Goal: Navigation & Orientation: Find specific page/section

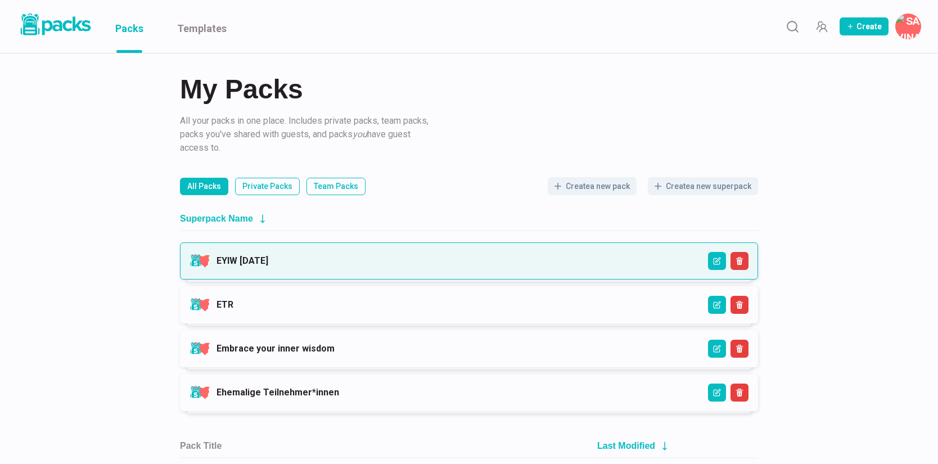
click at [268, 261] on link "EYIW [DATE]" at bounding box center [243, 260] width 52 height 11
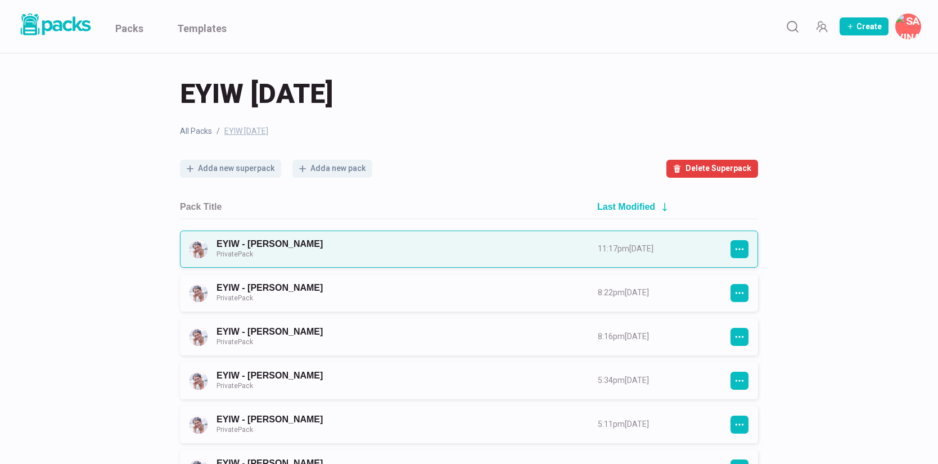
click at [429, 254] on link "EYIW - [PERSON_NAME] Private Pack" at bounding box center [397, 248] width 361 height 21
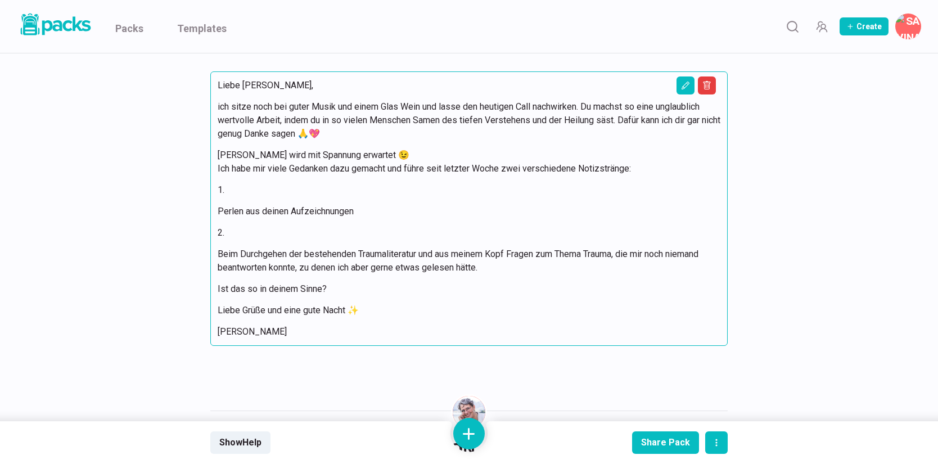
scroll to position [2235, 0]
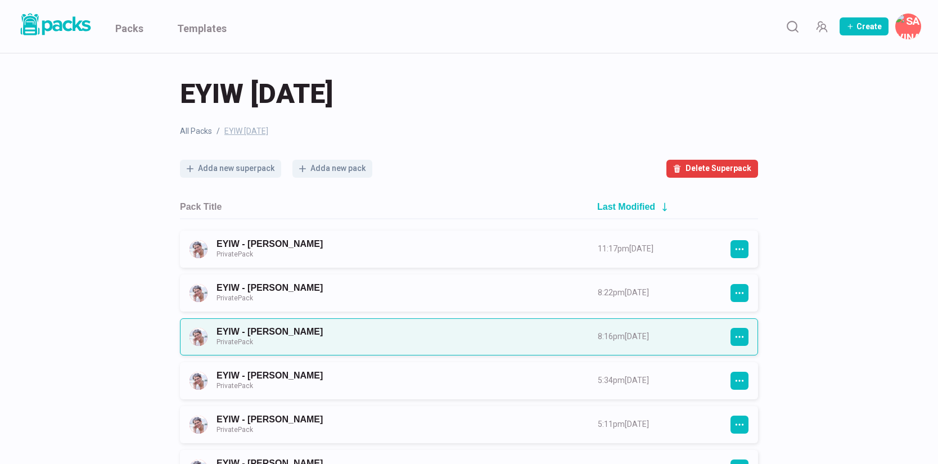
click at [254, 328] on link "EYIW - [PERSON_NAME] Private Pack" at bounding box center [397, 336] width 361 height 21
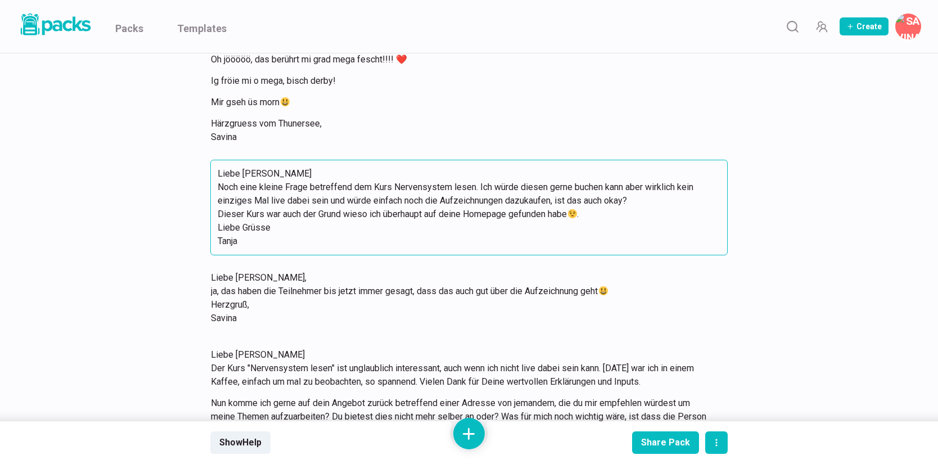
scroll to position [1472, 0]
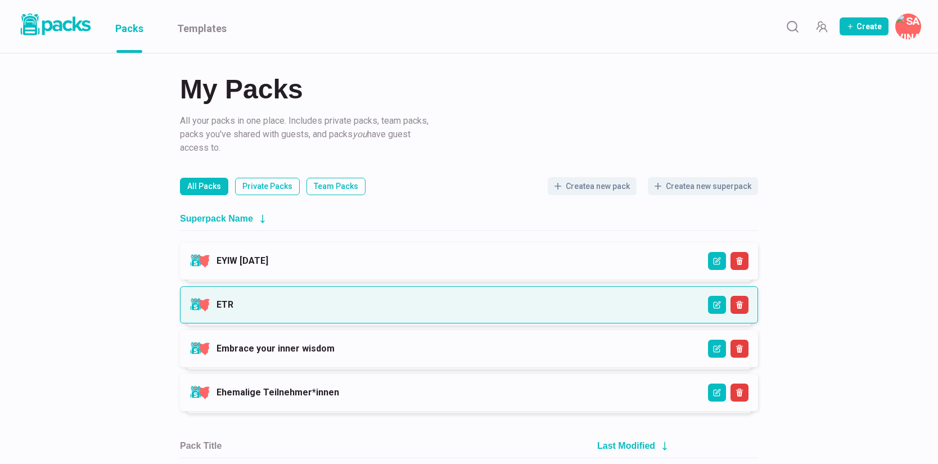
click at [217, 305] on link "ETR" at bounding box center [225, 304] width 17 height 11
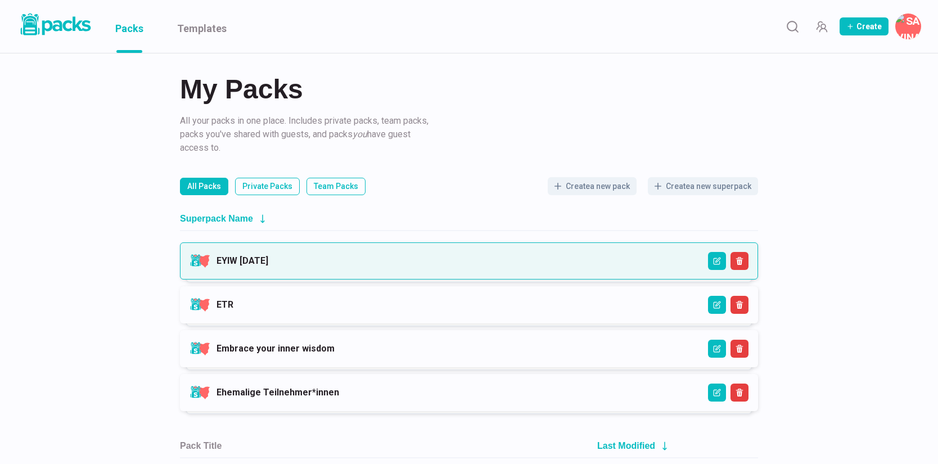
click at [268, 265] on link "EYIW [DATE]" at bounding box center [243, 260] width 52 height 11
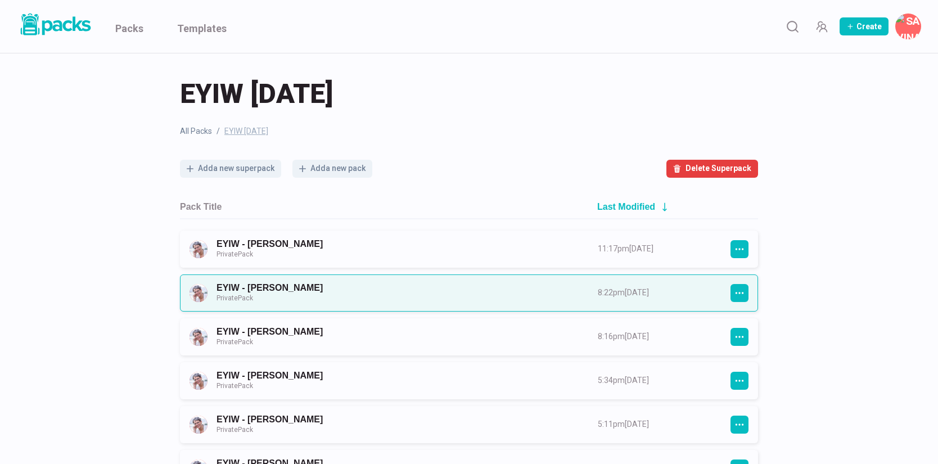
click at [353, 285] on link "EYIW - Silvia Clark Private Pack" at bounding box center [397, 292] width 361 height 21
